Goal: Transaction & Acquisition: Obtain resource

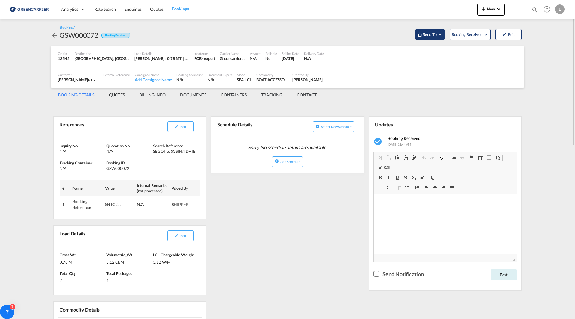
click at [440, 35] on md-icon "Open demo menu" at bounding box center [440, 34] width 5 height 5
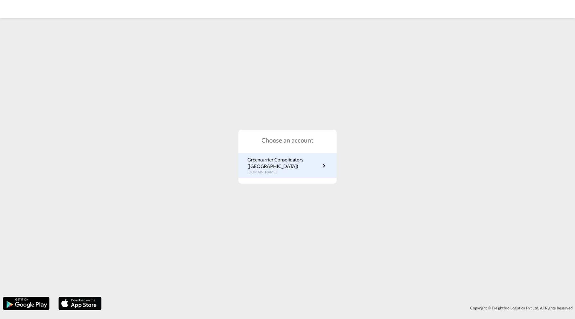
click at [270, 168] on p "Greencarrier Consolidators ([GEOGRAPHIC_DATA])" at bounding box center [284, 162] width 73 height 13
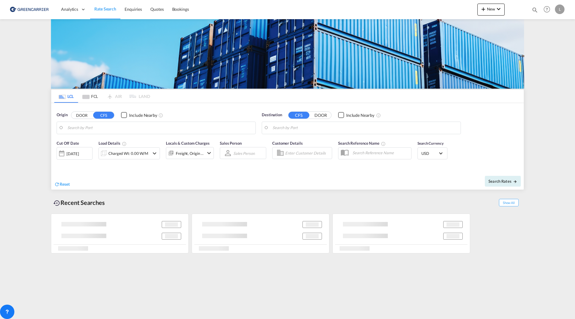
type input "SE-42834, Kållered, [GEOGRAPHIC_DATA]"
type input "Haiphong, VNHPH"
